Goal: Find specific page/section: Find specific page/section

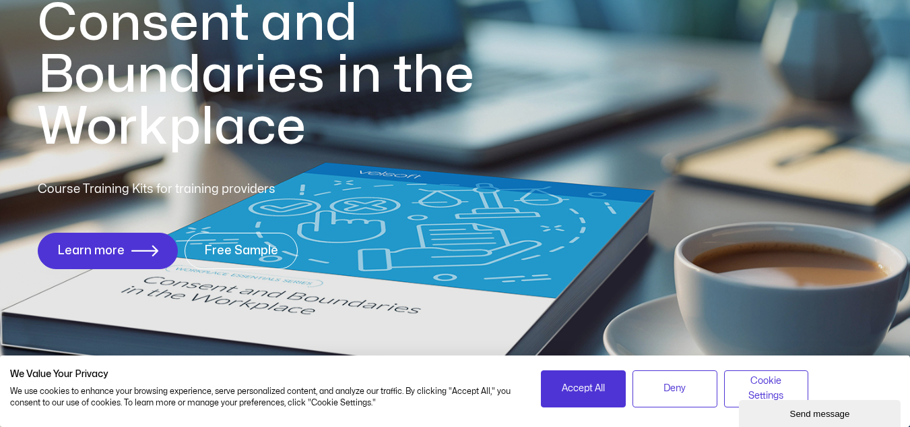
scroll to position [202, 0]
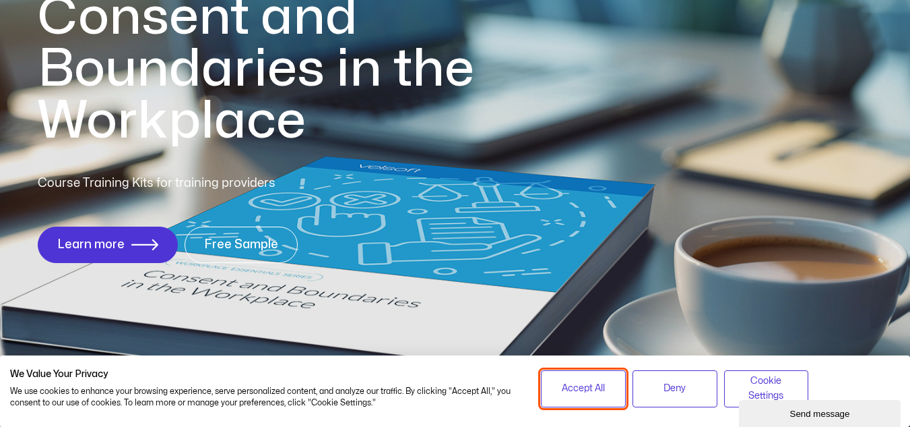
click at [569, 394] on span "Accept All" at bounding box center [583, 388] width 43 height 15
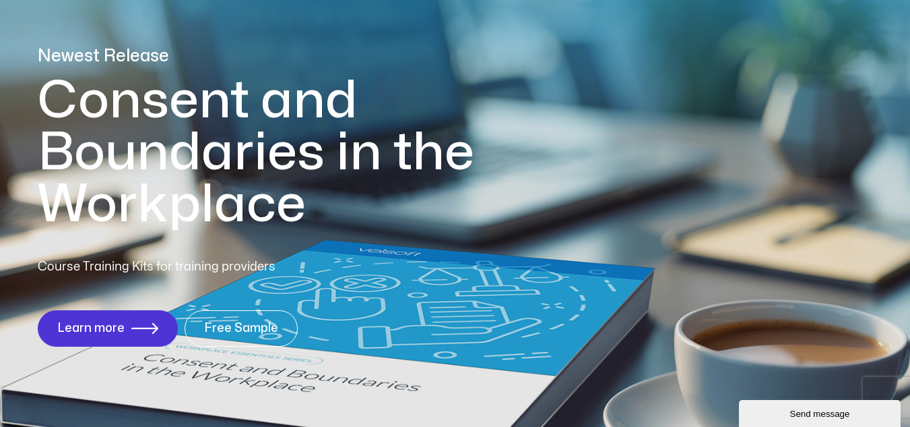
scroll to position [0, 0]
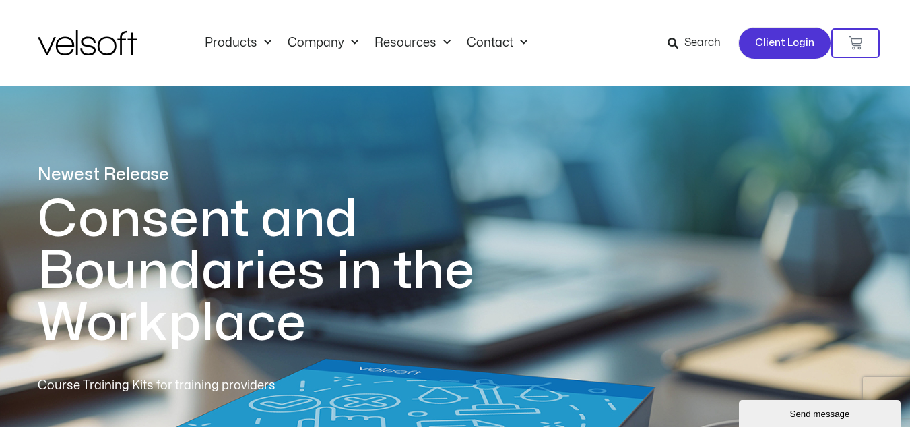
click at [793, 50] on span "Client Login" at bounding box center [784, 43] width 59 height 18
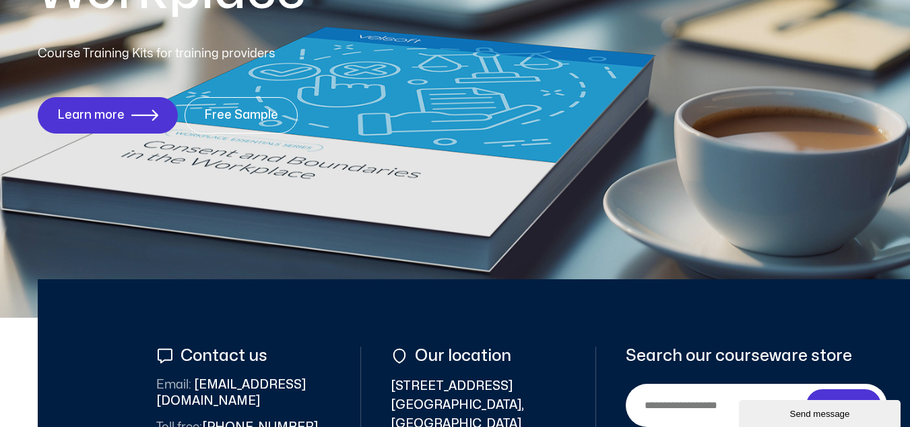
scroll to position [337, 0]
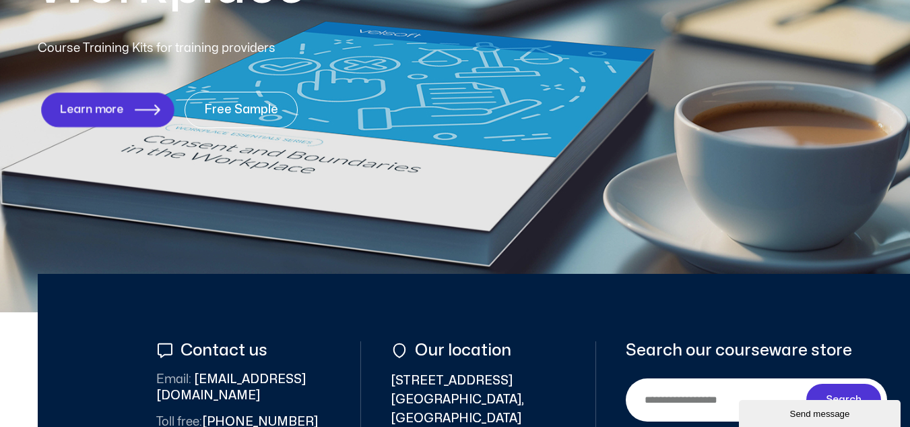
click at [139, 100] on link "Learn more" at bounding box center [107, 109] width 133 height 34
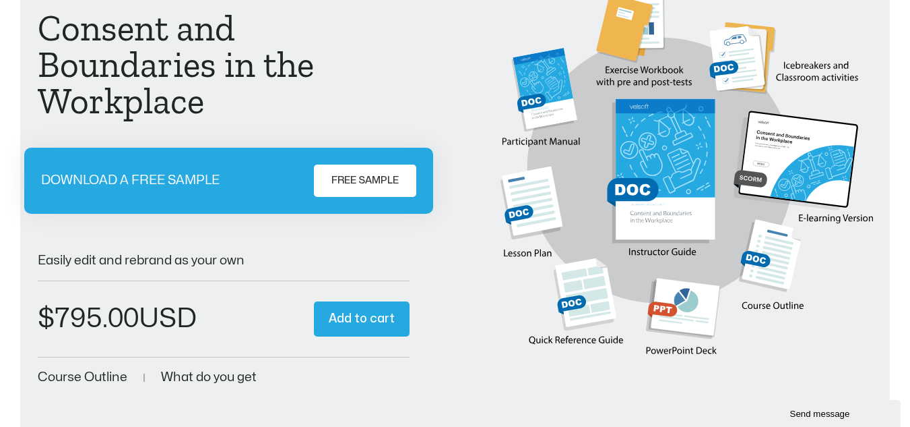
scroll to position [135, 0]
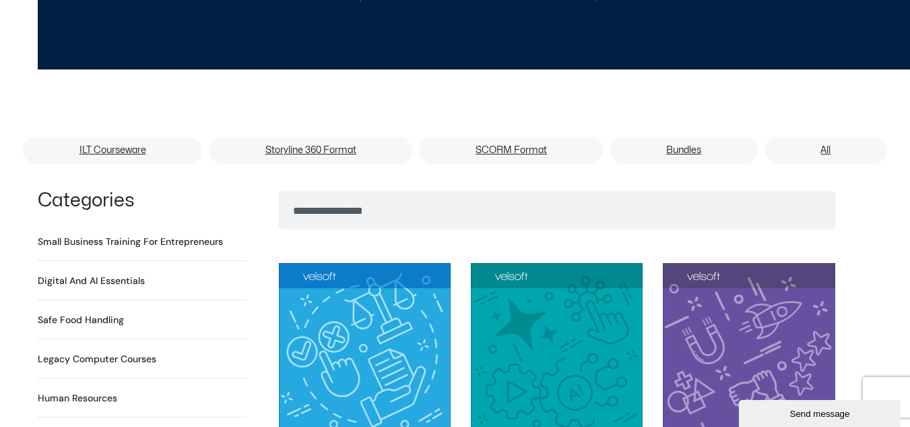
scroll to position [784, 0]
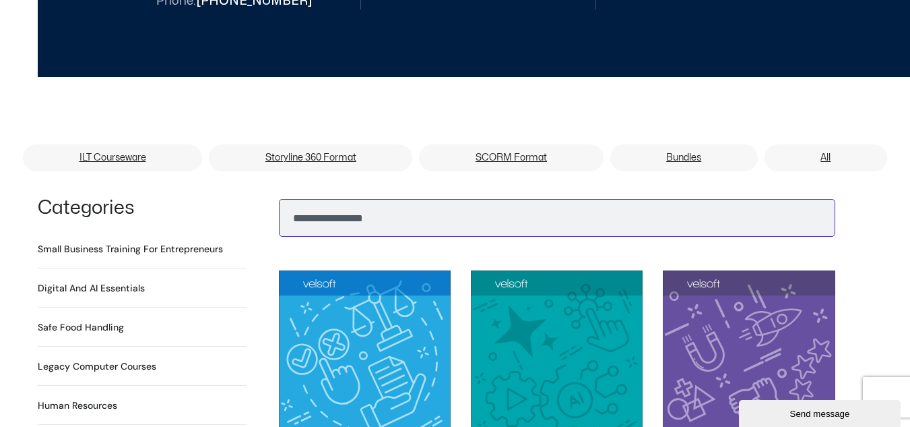
click at [377, 217] on input "Search" at bounding box center [557, 218] width 557 height 38
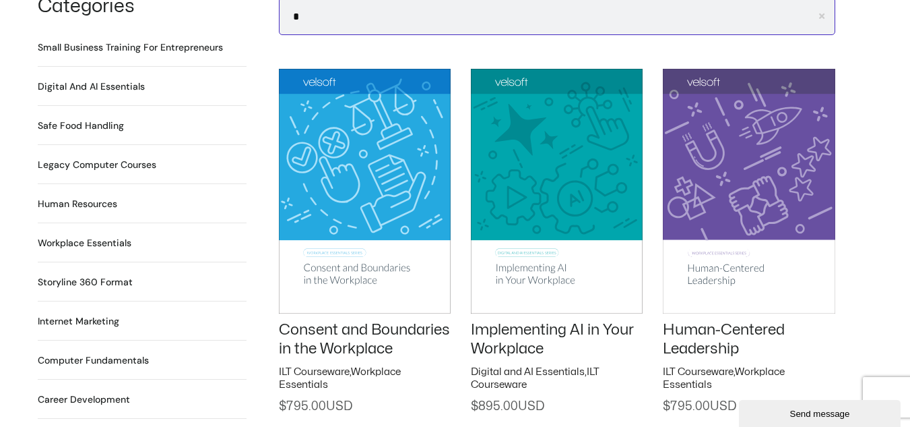
scroll to position [979, 0]
